Goal: Transaction & Acquisition: Purchase product/service

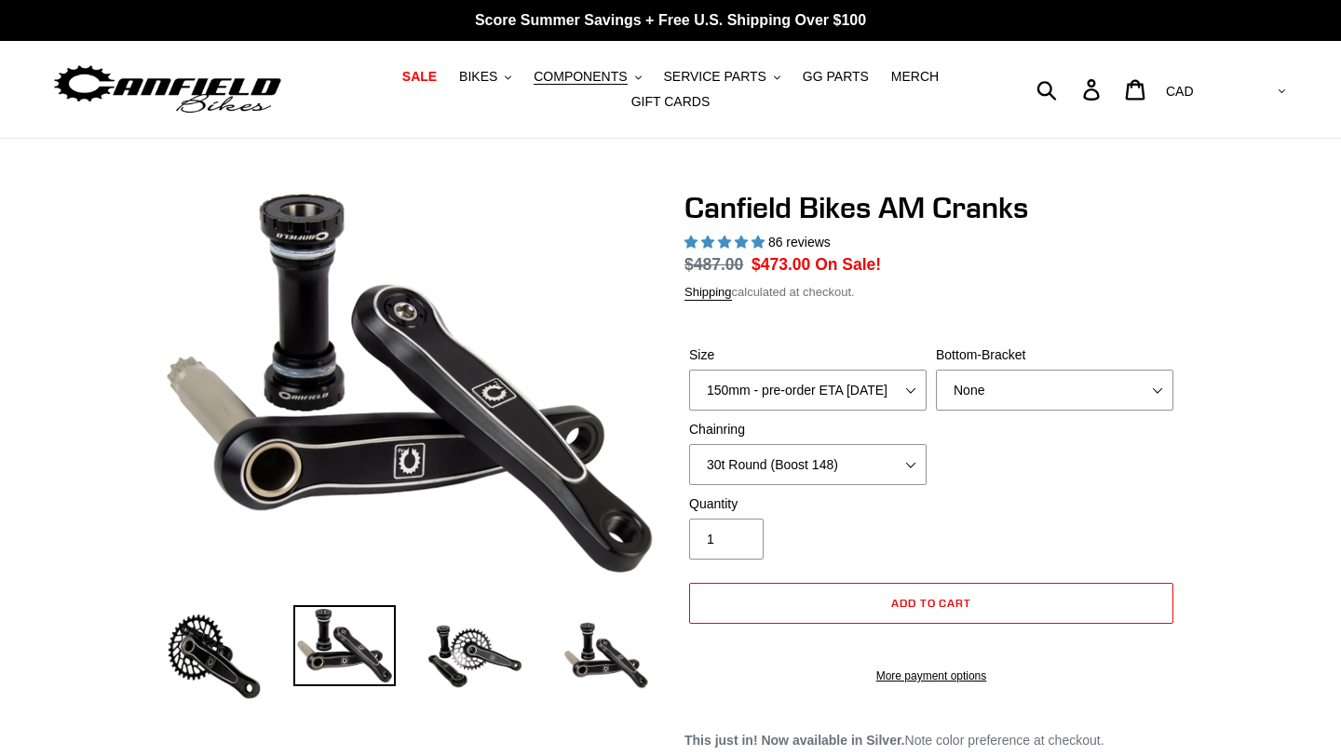
select select "165mm - pre-order ETA 9/30/25"
select select "30t Round (Boost 148)"
select select "highest-rating"
click at [860, 464] on select "None 30t Round (Boost 148) 30t Oval (Boost 148) 32t Round (Boost 148) 32t Oval …" at bounding box center [807, 464] width 237 height 41
click at [689, 444] on select "None 30t Round (Boost 148) 30t Oval (Boost 148) 32t Round (Boost 148) 32t Oval …" at bounding box center [807, 464] width 237 height 41
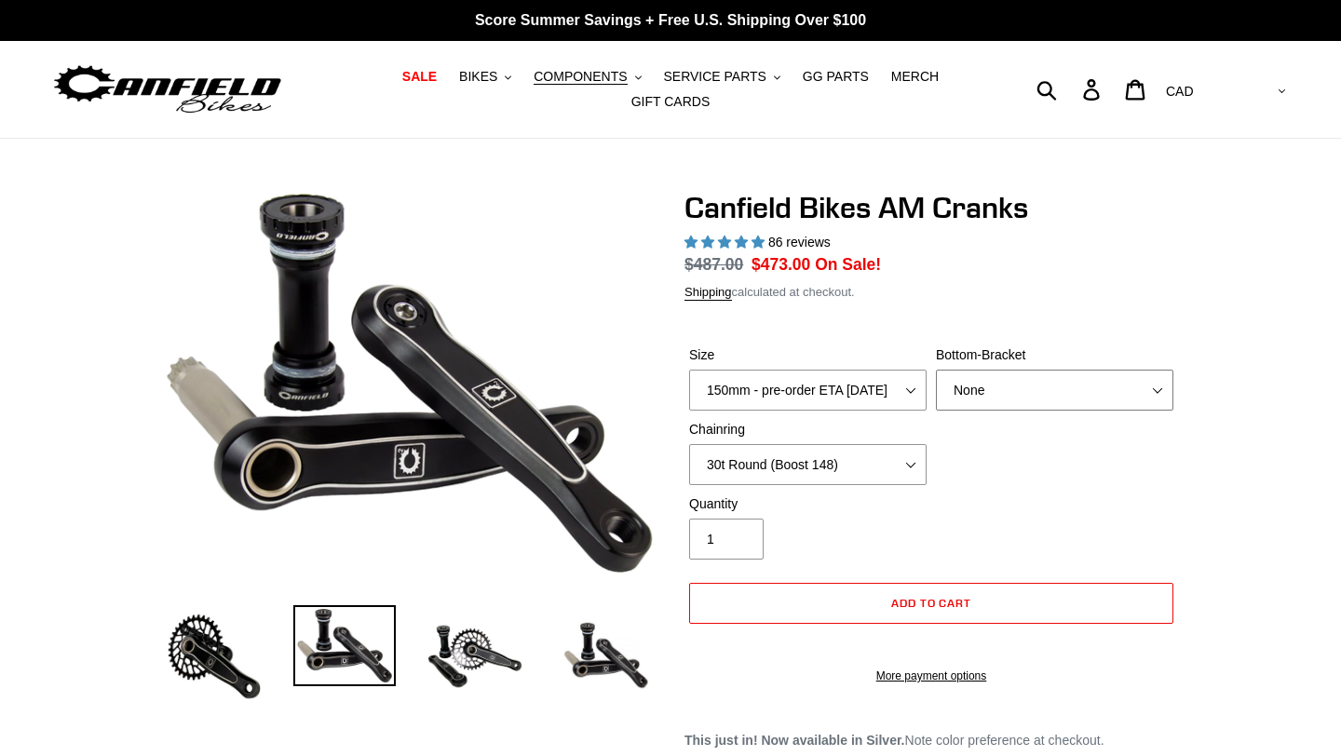
click at [1008, 394] on select "None BSA Threaded 68/73mm Press Fit PF92" at bounding box center [1054, 390] width 237 height 41
select select "Press Fit PF92"
click at [936, 370] on select "None BSA Threaded 68/73mm Press Fit PF92" at bounding box center [1054, 390] width 237 height 41
click at [943, 603] on span "Add to cart" at bounding box center [931, 603] width 81 height 14
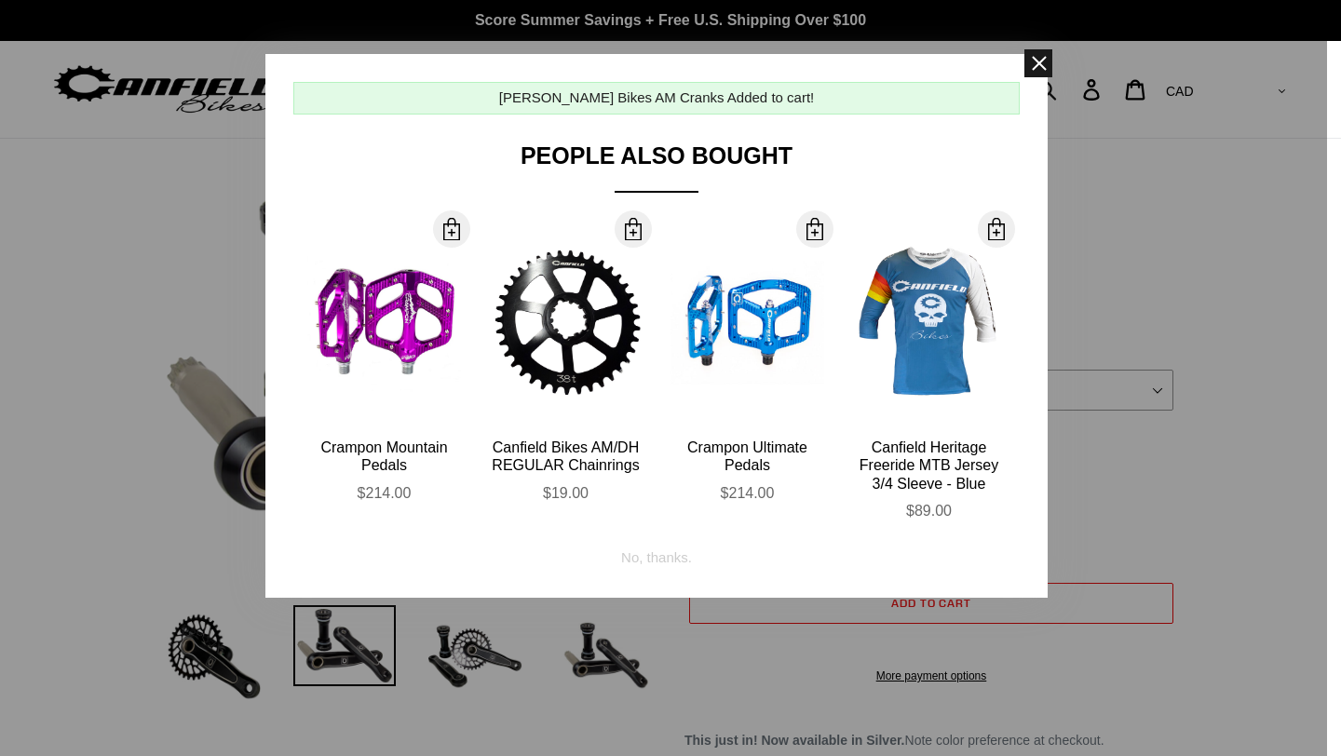
click at [1035, 71] on span at bounding box center [1038, 63] width 28 height 28
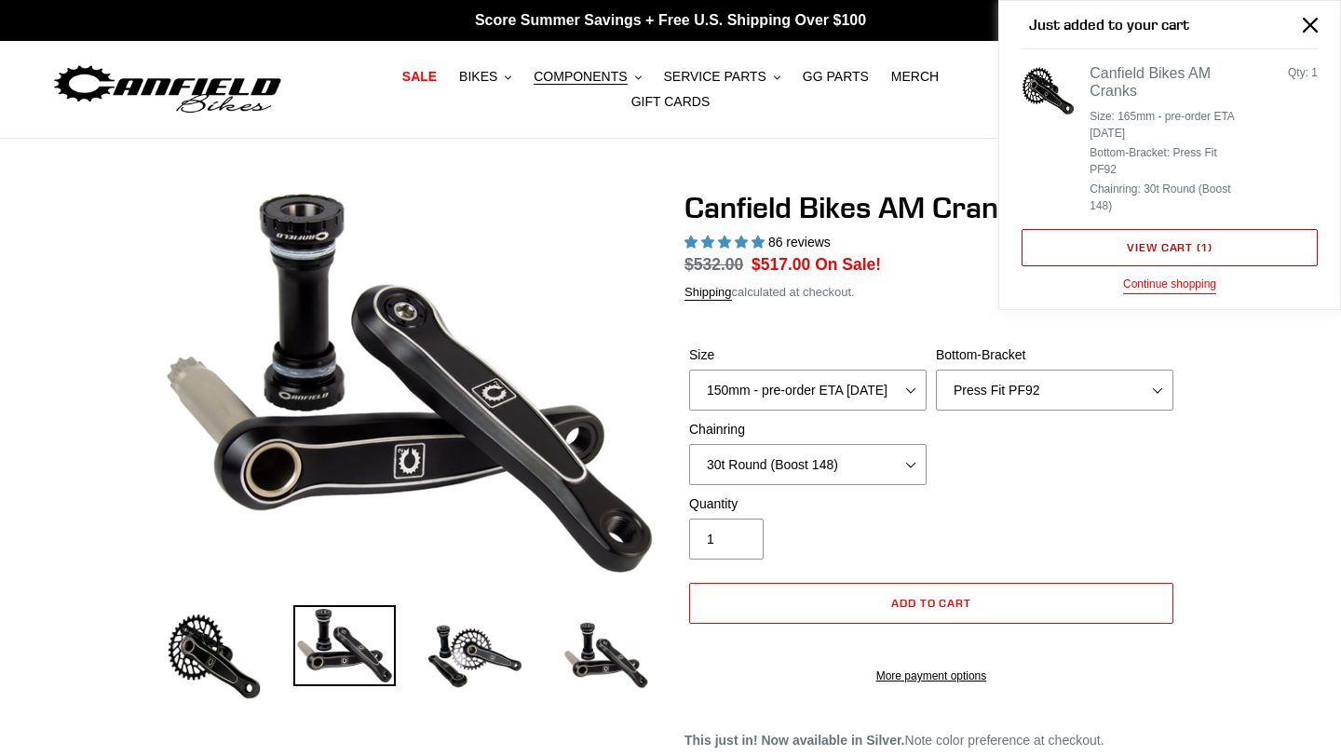
click at [1215, 256] on link "View cart ( 1 )" at bounding box center [1170, 247] width 296 height 37
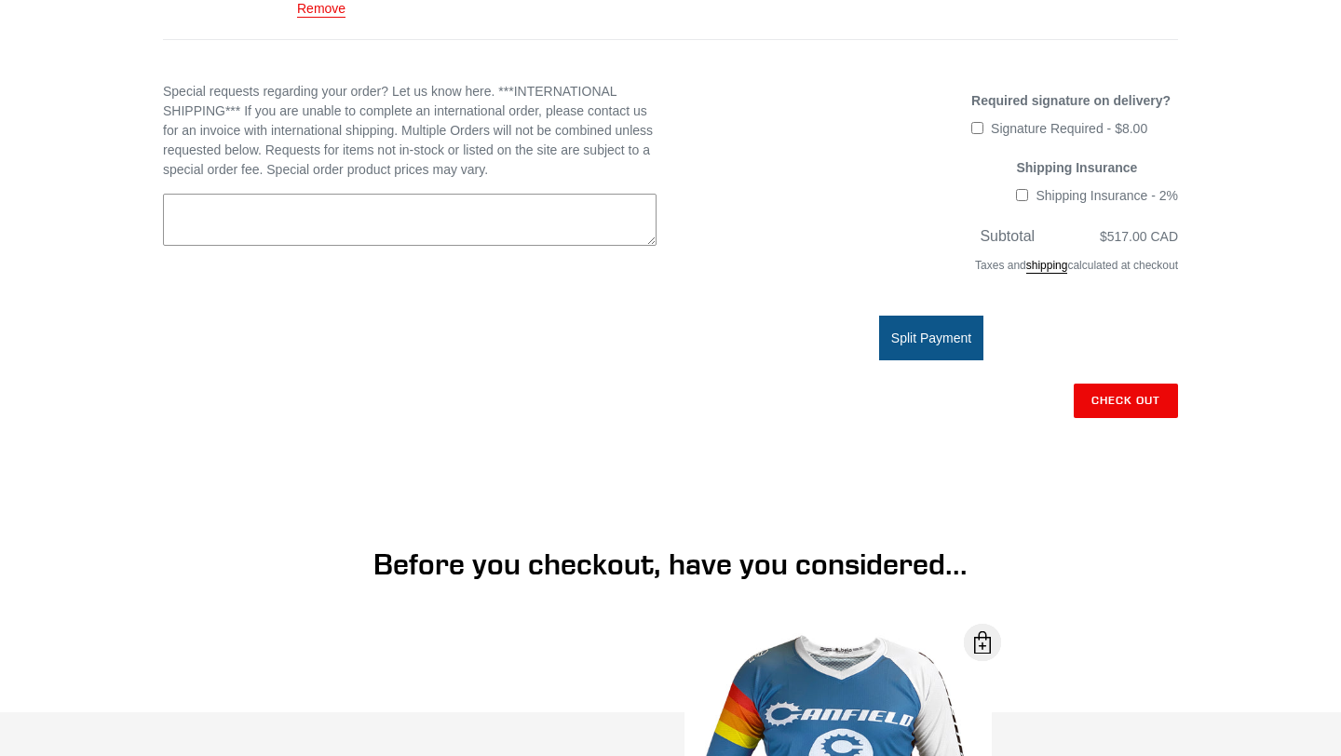
scroll to position [495, 0]
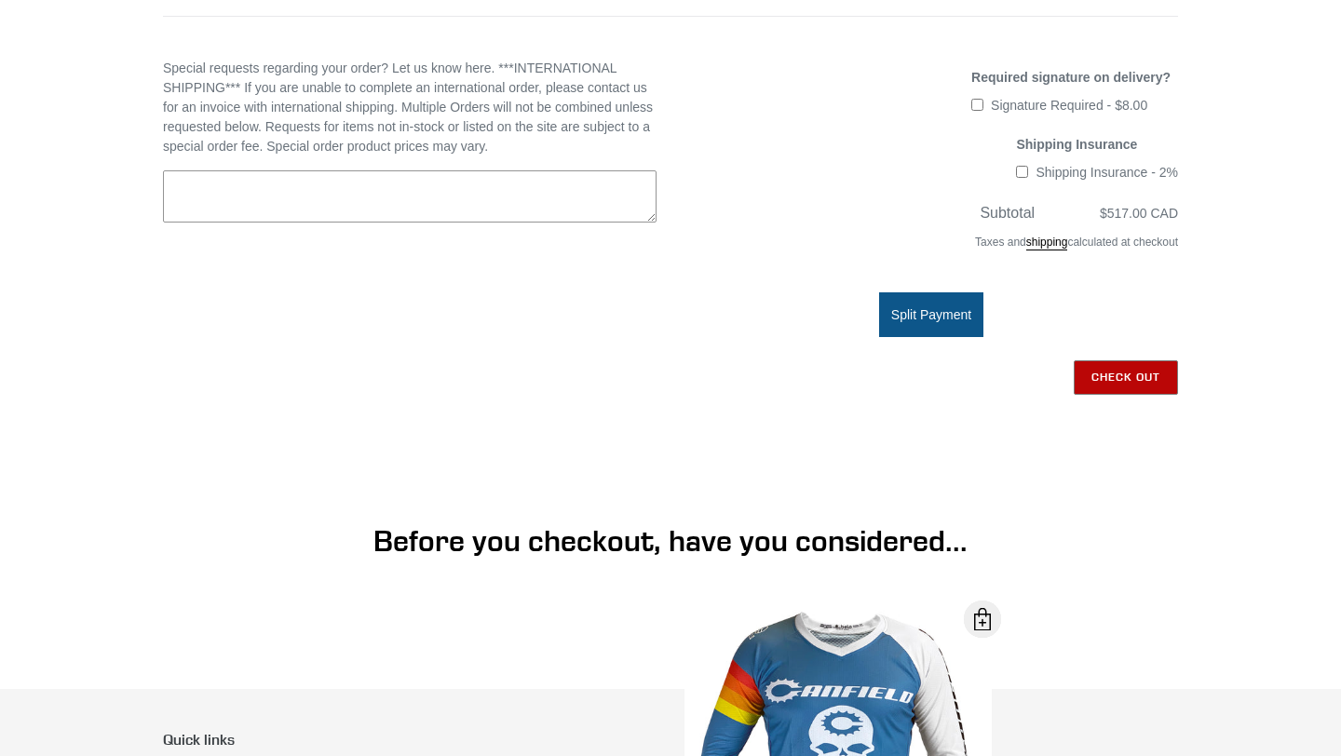
click at [1101, 380] on input "Check out" at bounding box center [1126, 377] width 104 height 34
